Goal: Task Accomplishment & Management: Manage account settings

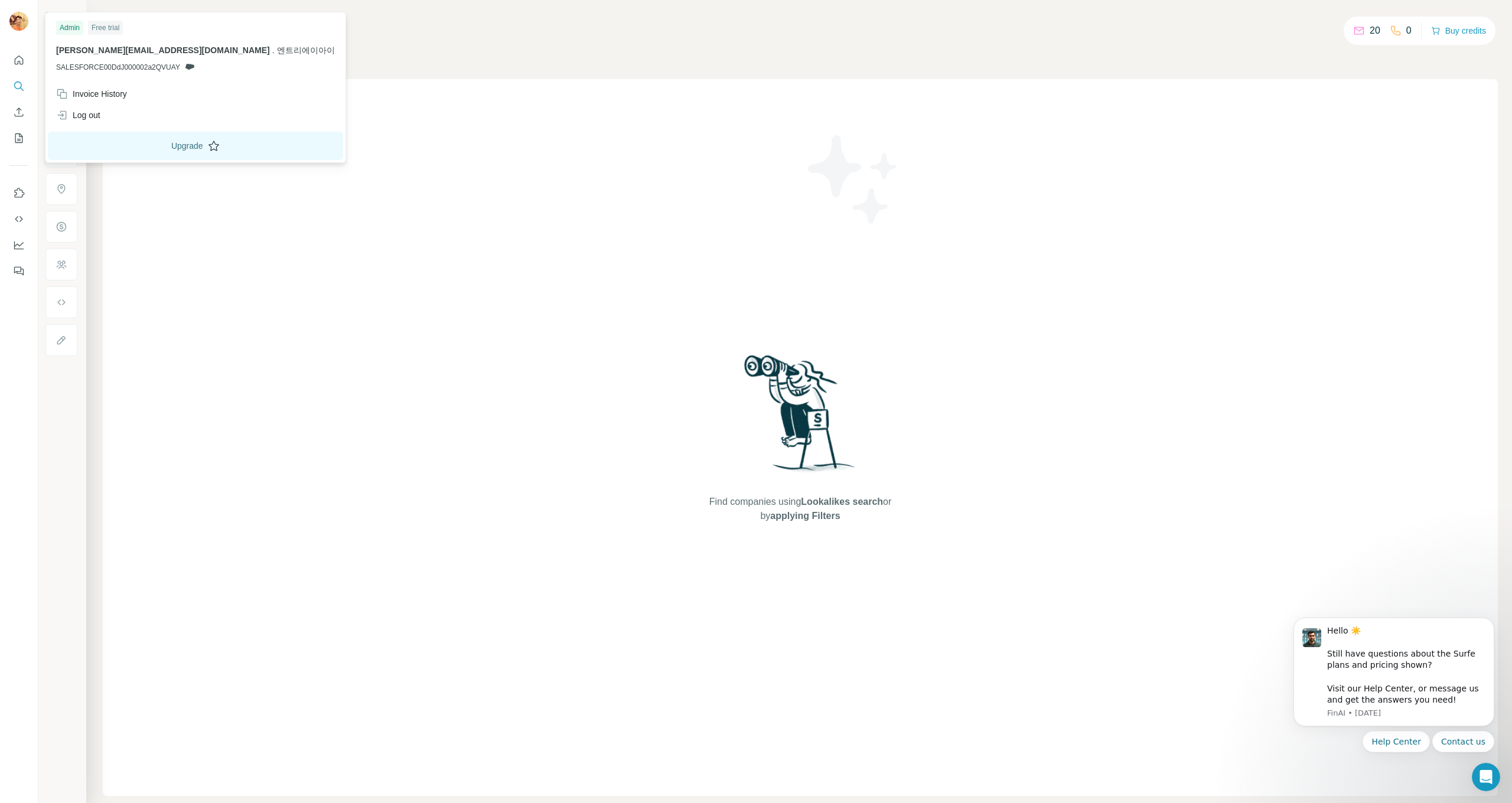
click at [124, 149] on button "Upgrade" at bounding box center [195, 146] width 295 height 28
click at [109, 30] on div "Free trial" at bounding box center [105, 28] width 35 height 14
click at [110, 95] on div "Invoice History" at bounding box center [91, 93] width 71 height 11
click at [106, 91] on div "Invoice History" at bounding box center [91, 93] width 71 height 11
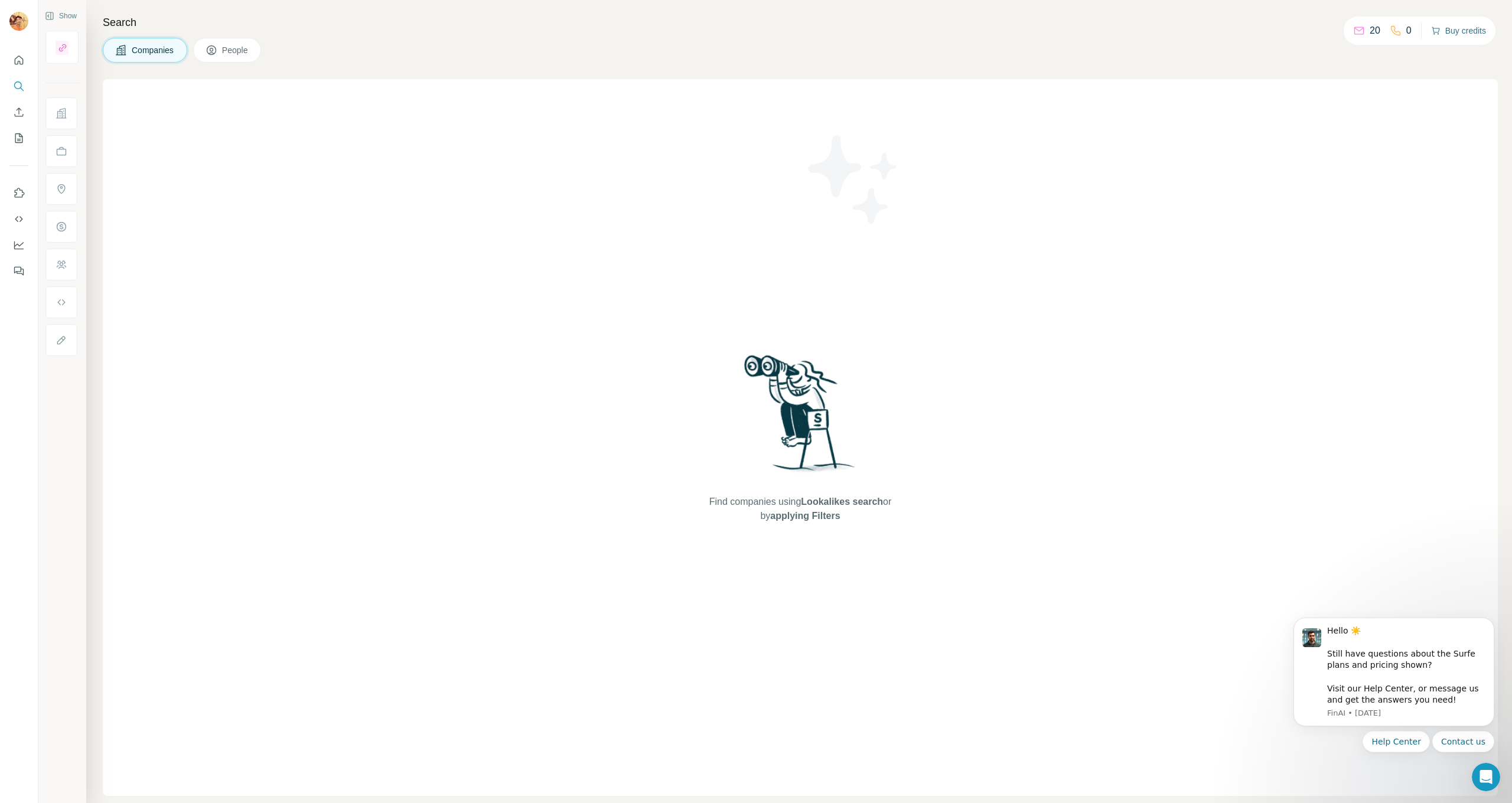
click at [1450, 30] on button "Buy credits" at bounding box center [1458, 30] width 55 height 16
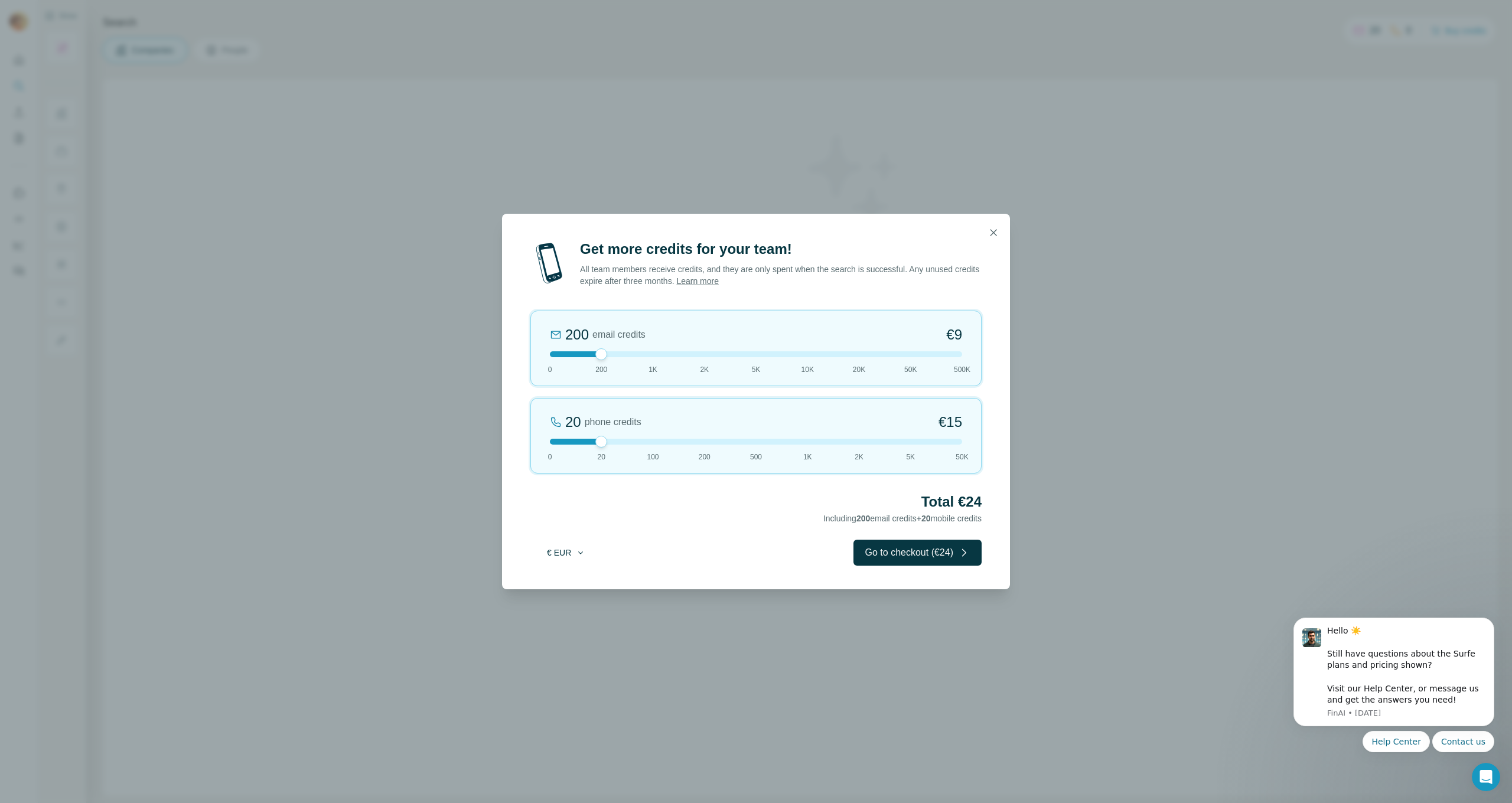
click at [576, 552] on icon "button" at bounding box center [581, 553] width 9 height 9
click at [561, 581] on span "$ USD" at bounding box center [552, 579] width 24 height 11
click at [739, 526] on div "Get more credits for your team! All team members receive credits, and they are …" at bounding box center [756, 414] width 508 height 349
click at [994, 233] on icon "button" at bounding box center [994, 233] width 7 height 7
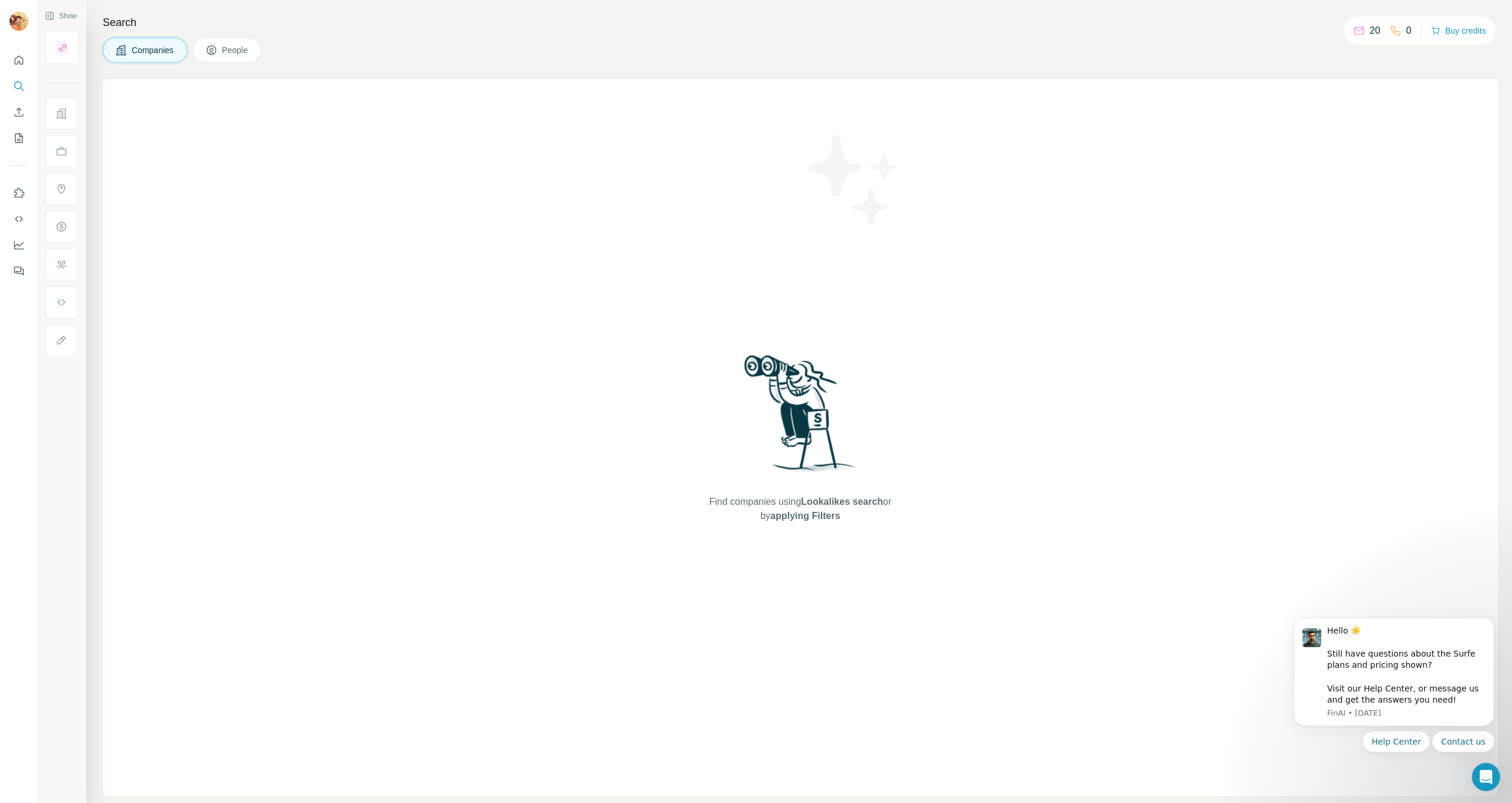
click at [240, 42] on button "People" at bounding box center [227, 50] width 68 height 25
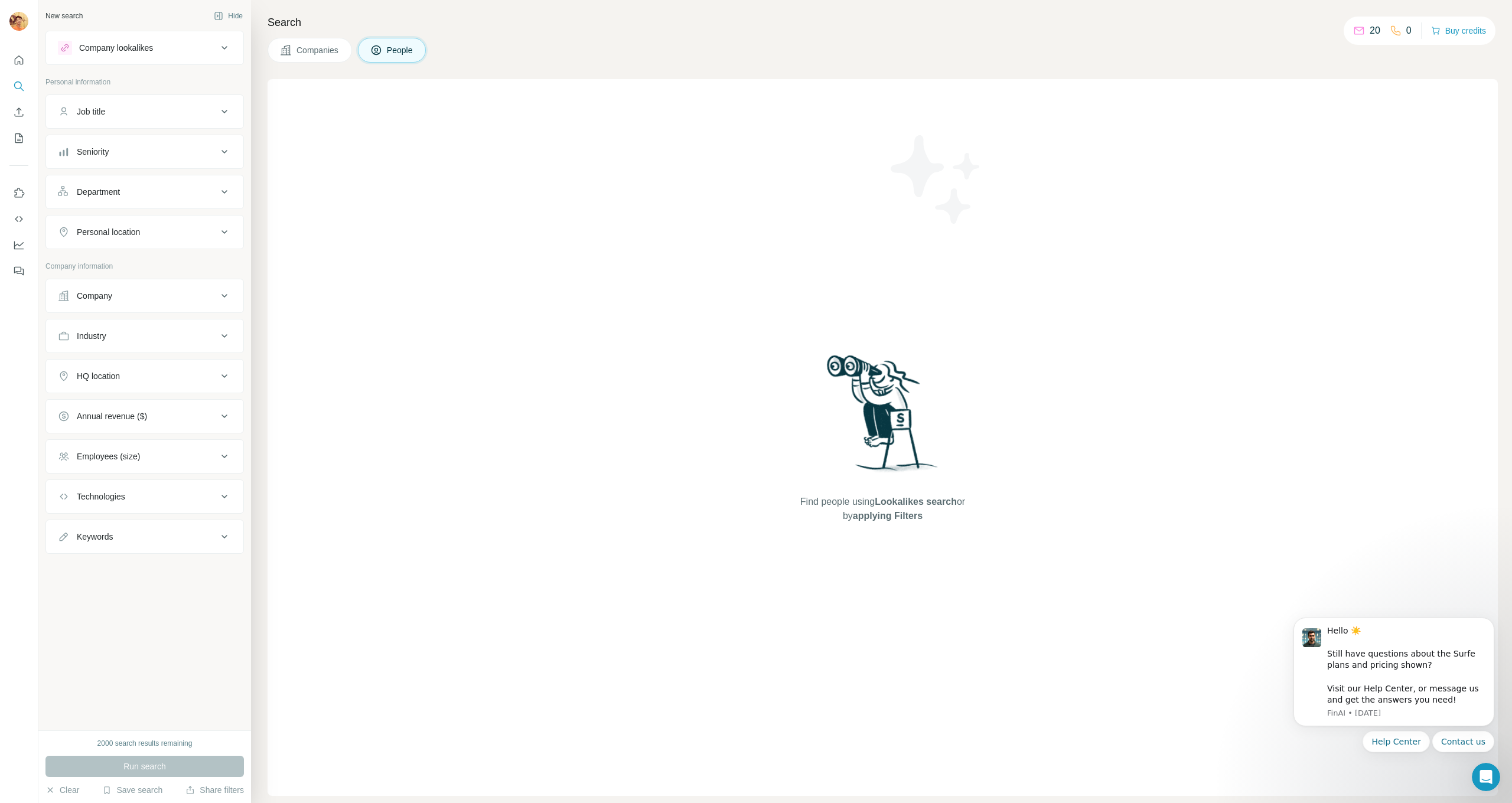
click at [147, 110] on div "Job title" at bounding box center [138, 111] width 160 height 11
click at [23, 62] on icon "Quick start" at bounding box center [19, 59] width 9 height 9
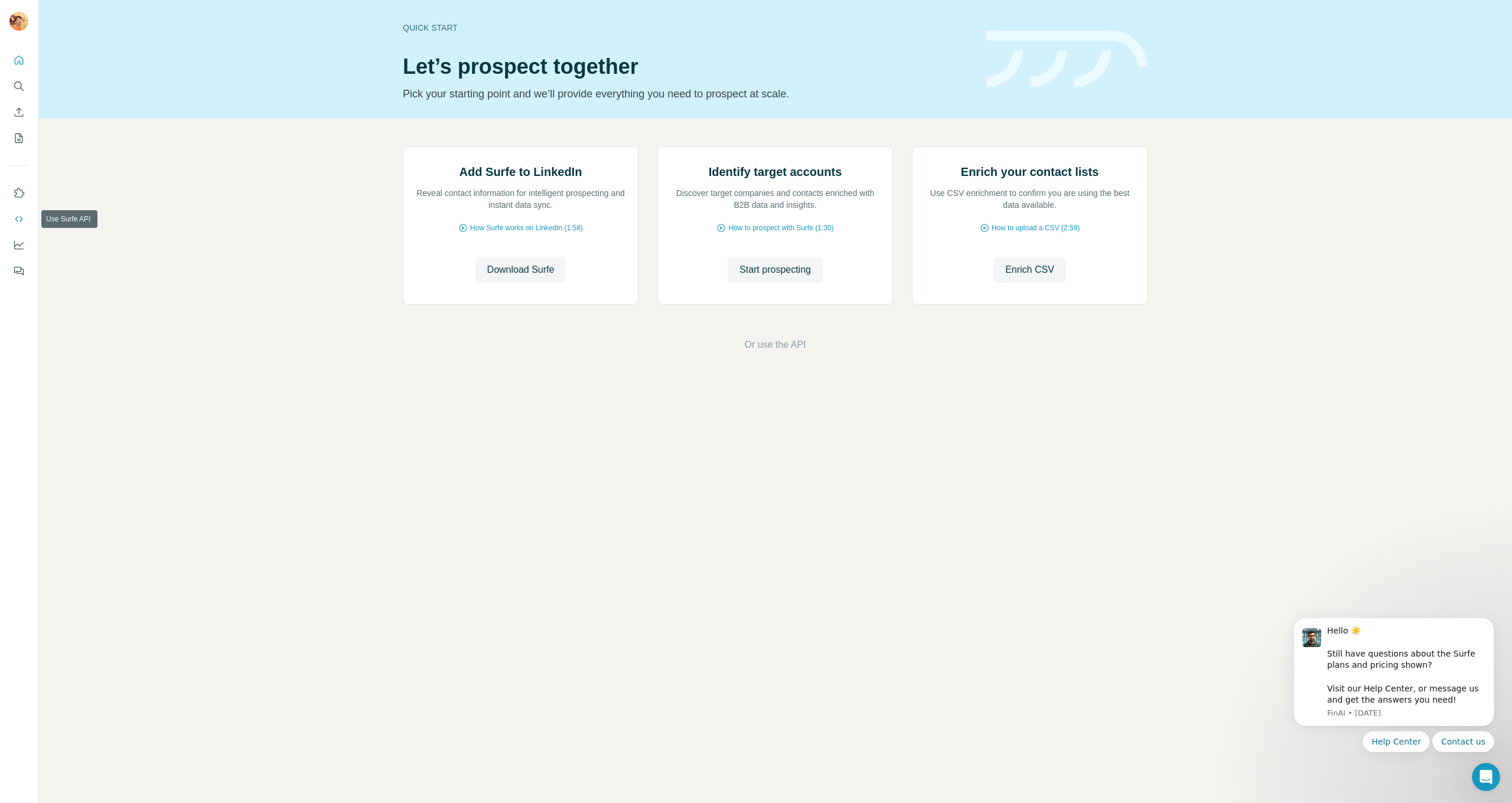
click at [22, 221] on icon "Use Surfe API" at bounding box center [18, 218] width 11 height 11
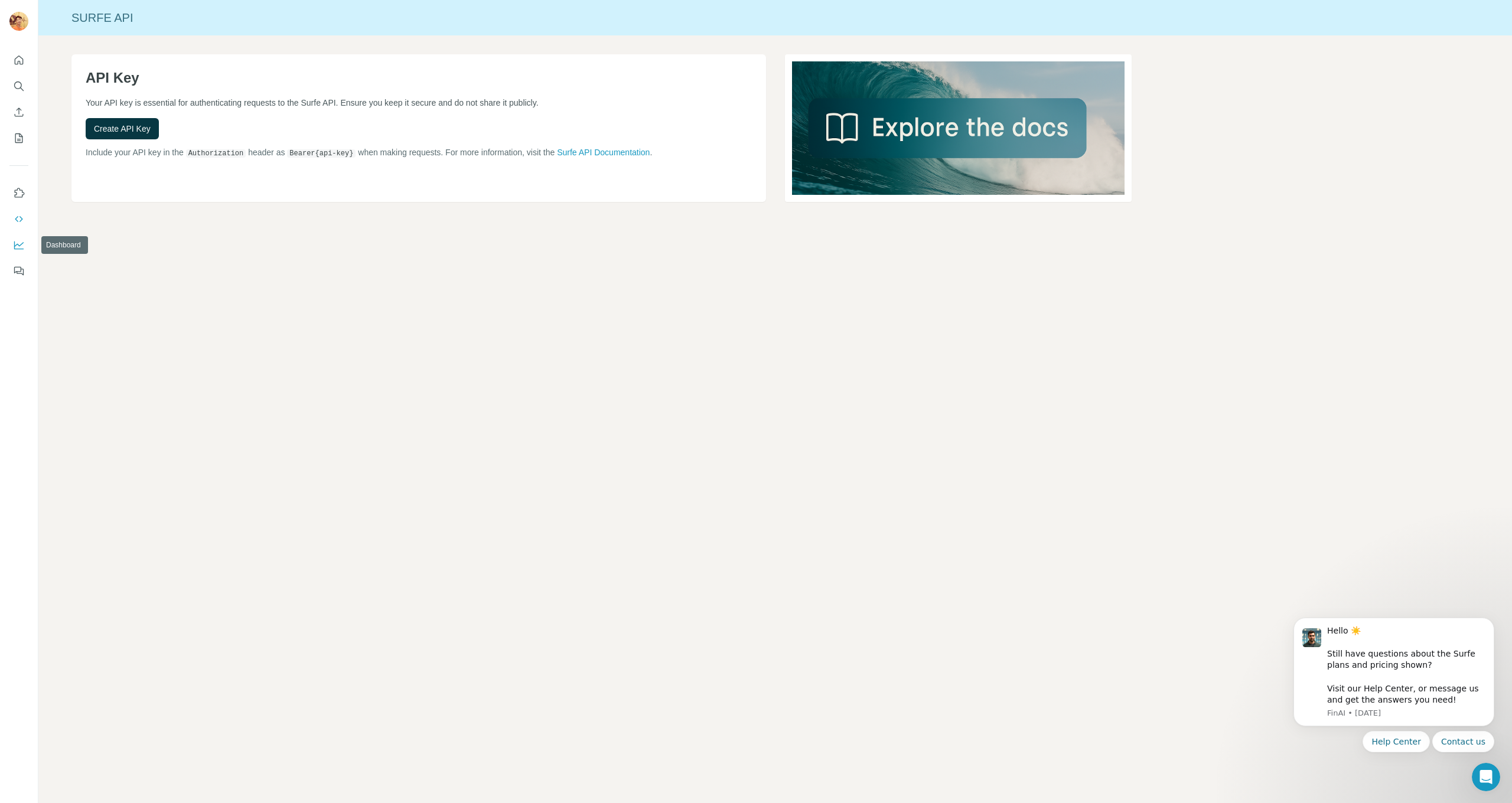
click at [19, 246] on icon "Dashboard" at bounding box center [18, 245] width 11 height 11
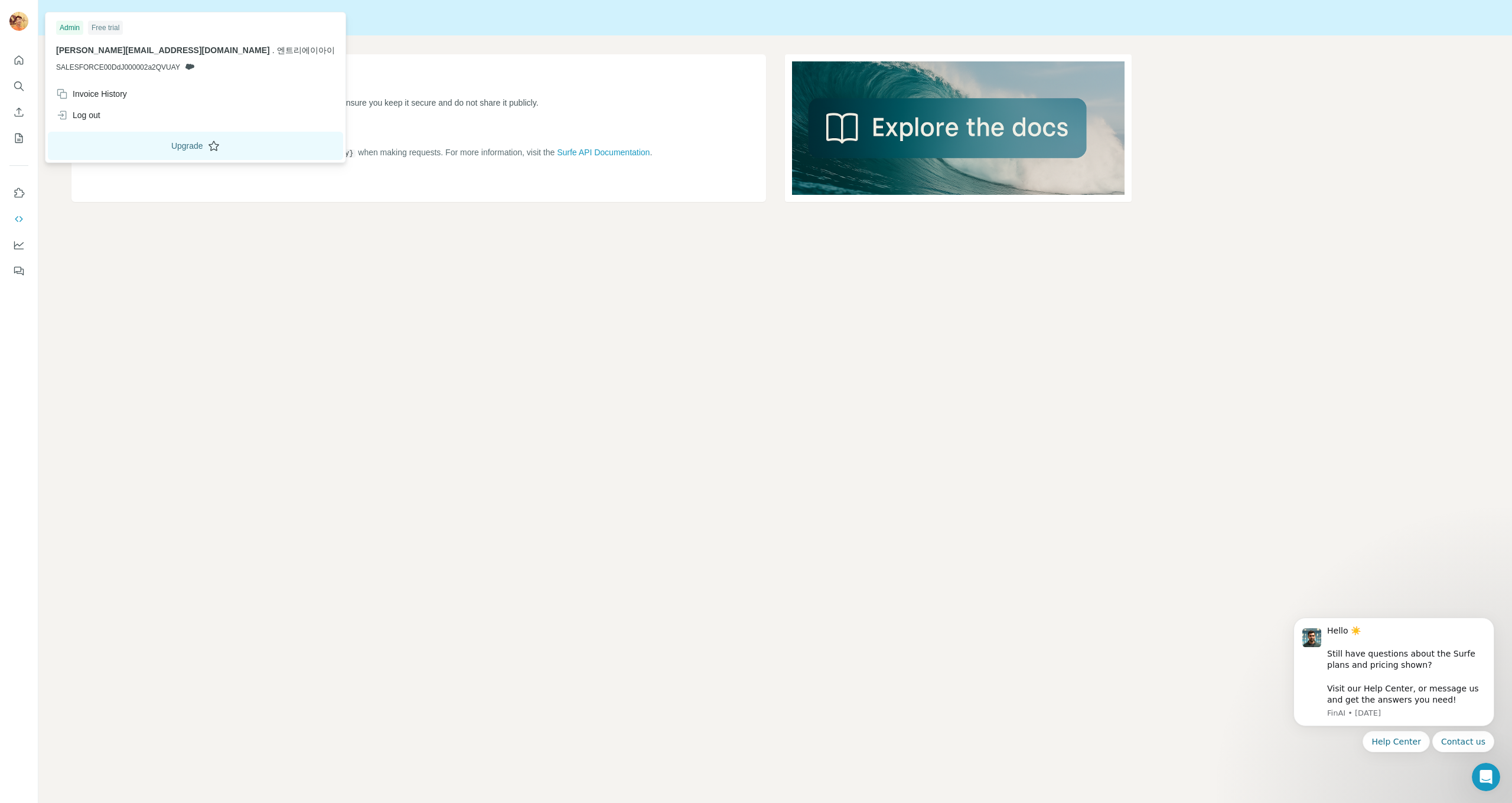
click at [208, 147] on icon at bounding box center [214, 145] width 11 height 11
